Goal: Task Accomplishment & Management: Use online tool/utility

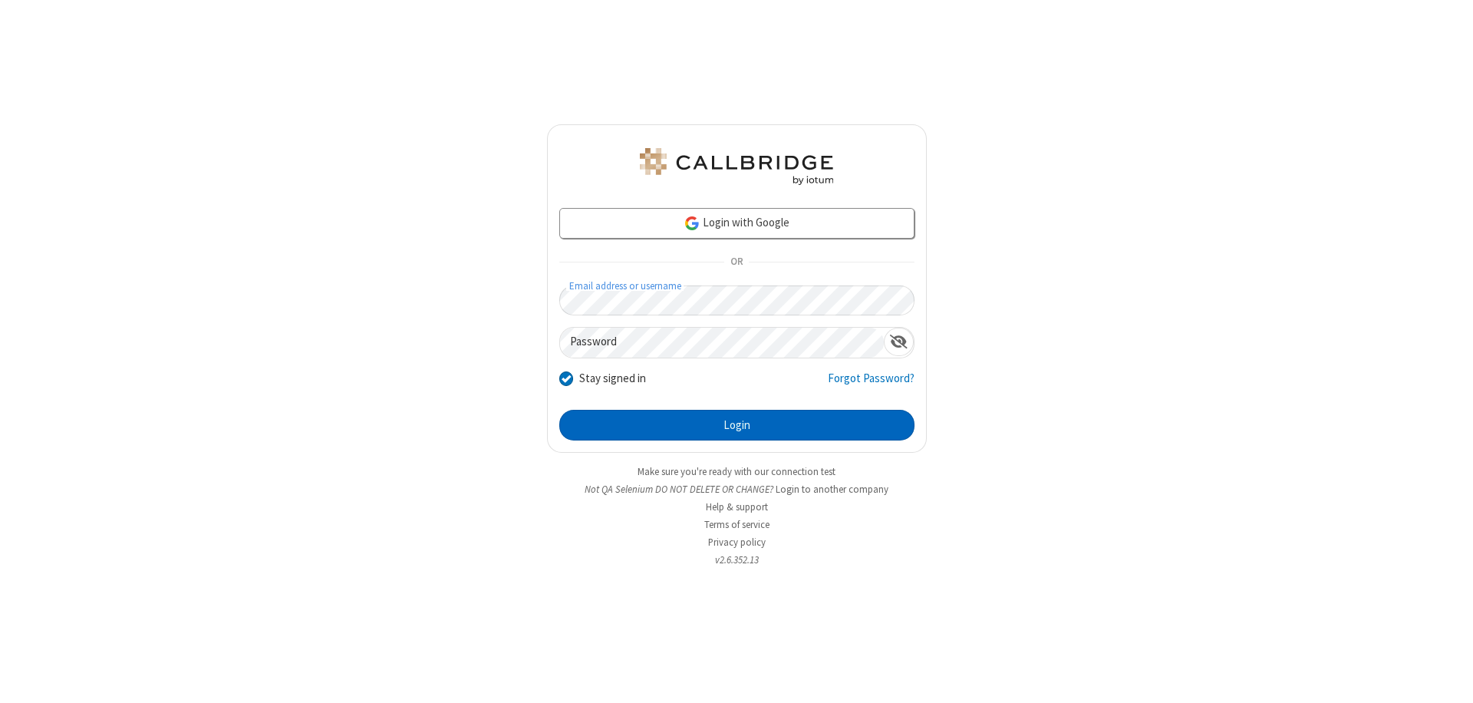
click at [737, 425] on button "Login" at bounding box center [736, 425] width 355 height 31
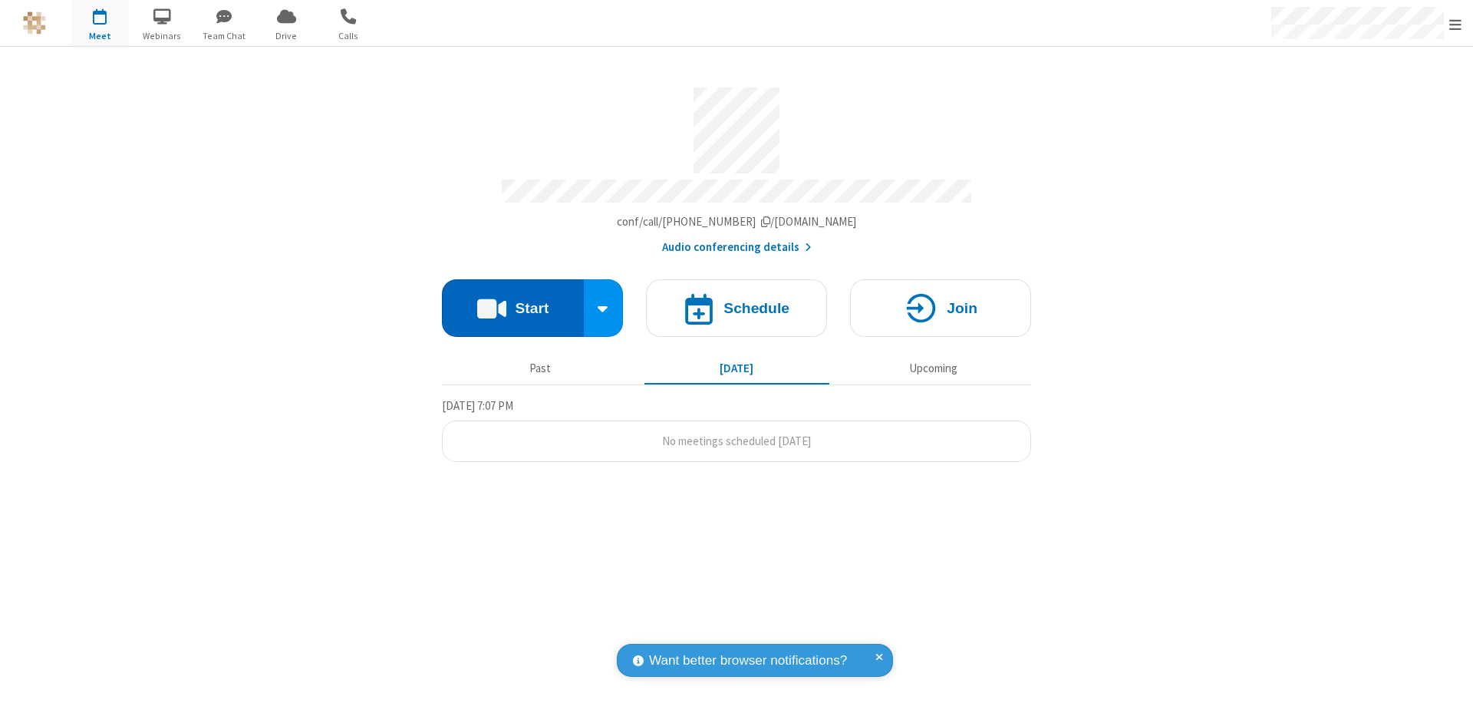
click at [513, 301] on button "Start" at bounding box center [513, 308] width 142 height 58
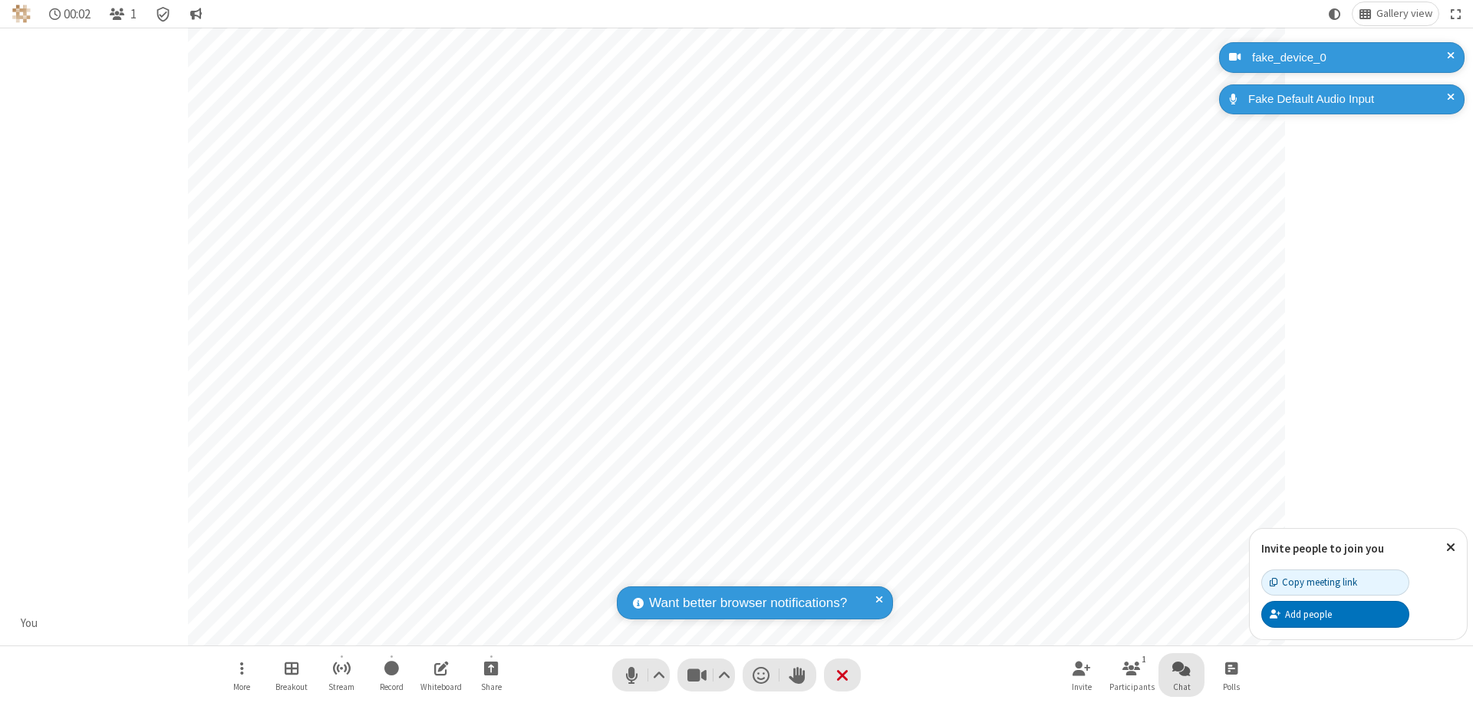
click at [1182, 668] on span "Open chat" at bounding box center [1182, 667] width 18 height 19
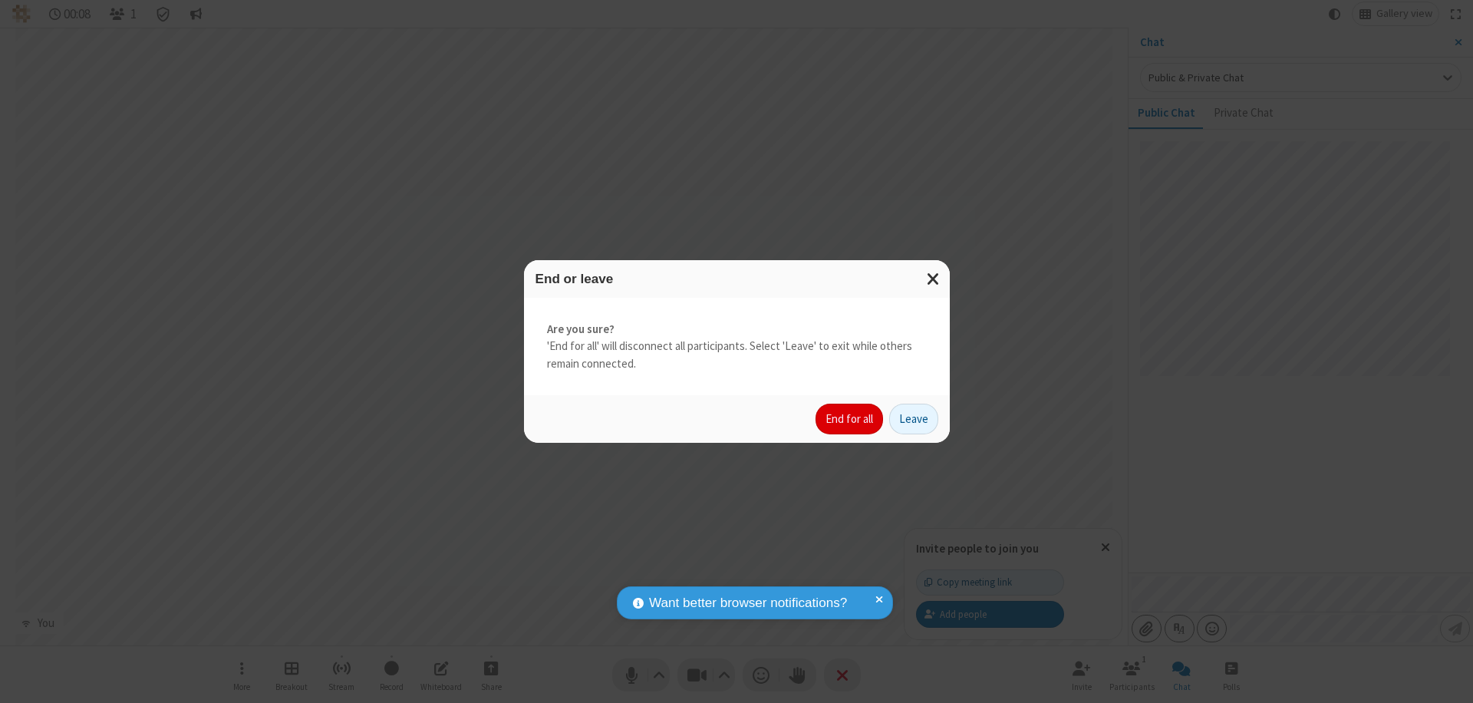
click at [850, 419] on button "End for all" at bounding box center [850, 419] width 68 height 31
